Goal: Transaction & Acquisition: Purchase product/service

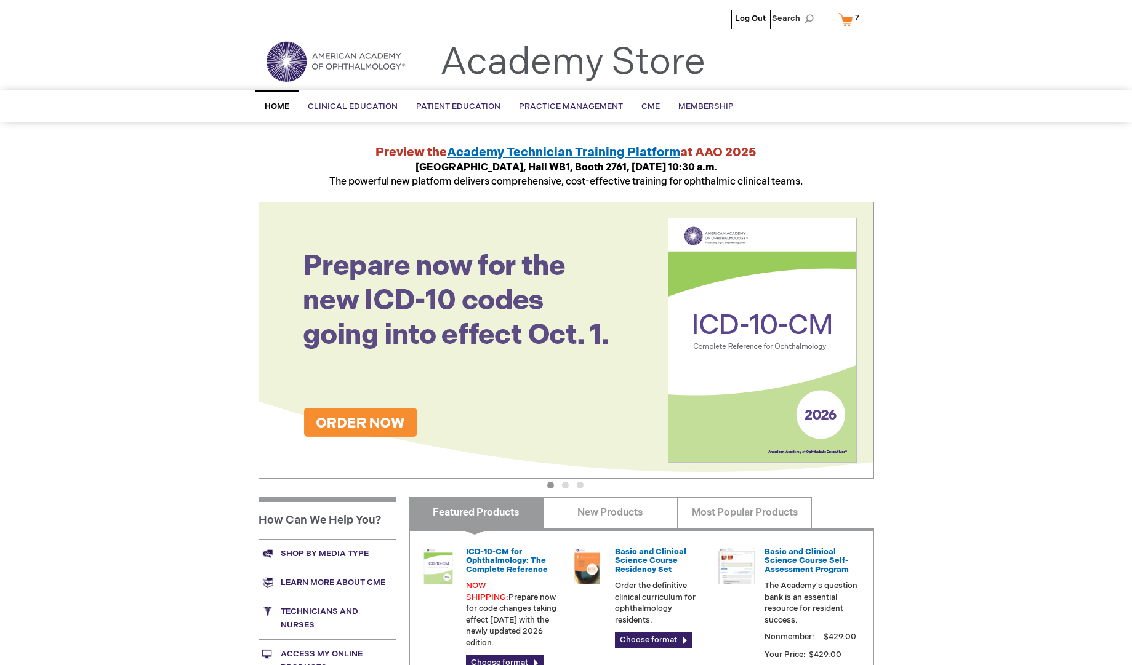
type input "admin"
click at [332, 550] on link "Shop by media type" at bounding box center [328, 553] width 138 height 29
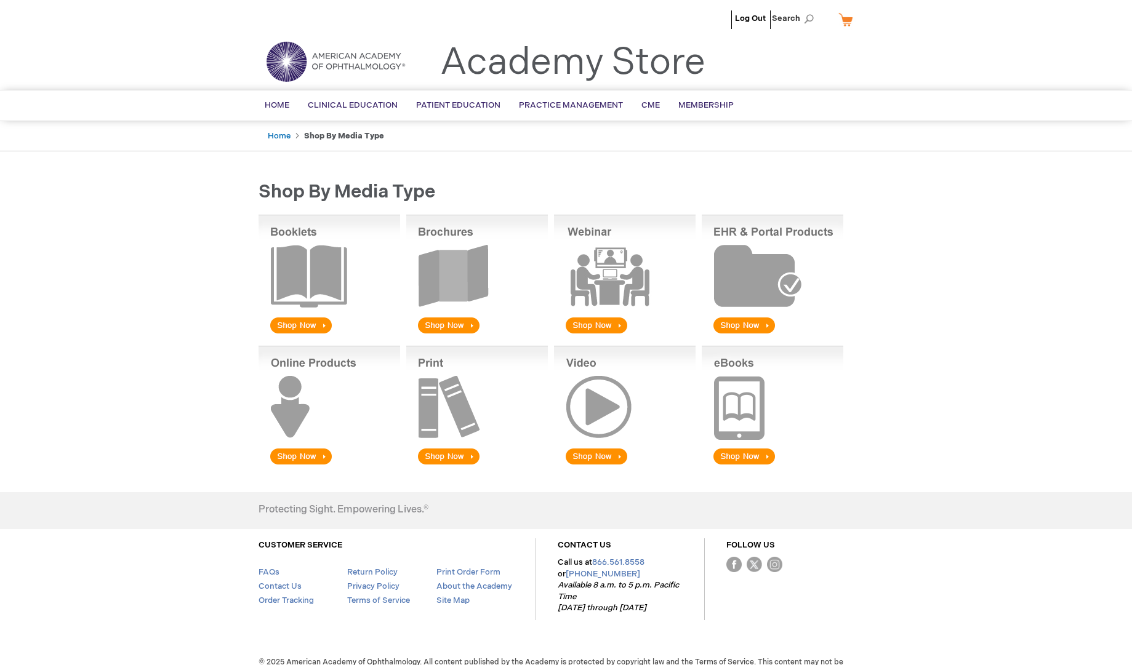
type input "admin"
click at [319, 291] on img at bounding box center [330, 275] width 142 height 121
